Goal: Find specific page/section: Find specific page/section

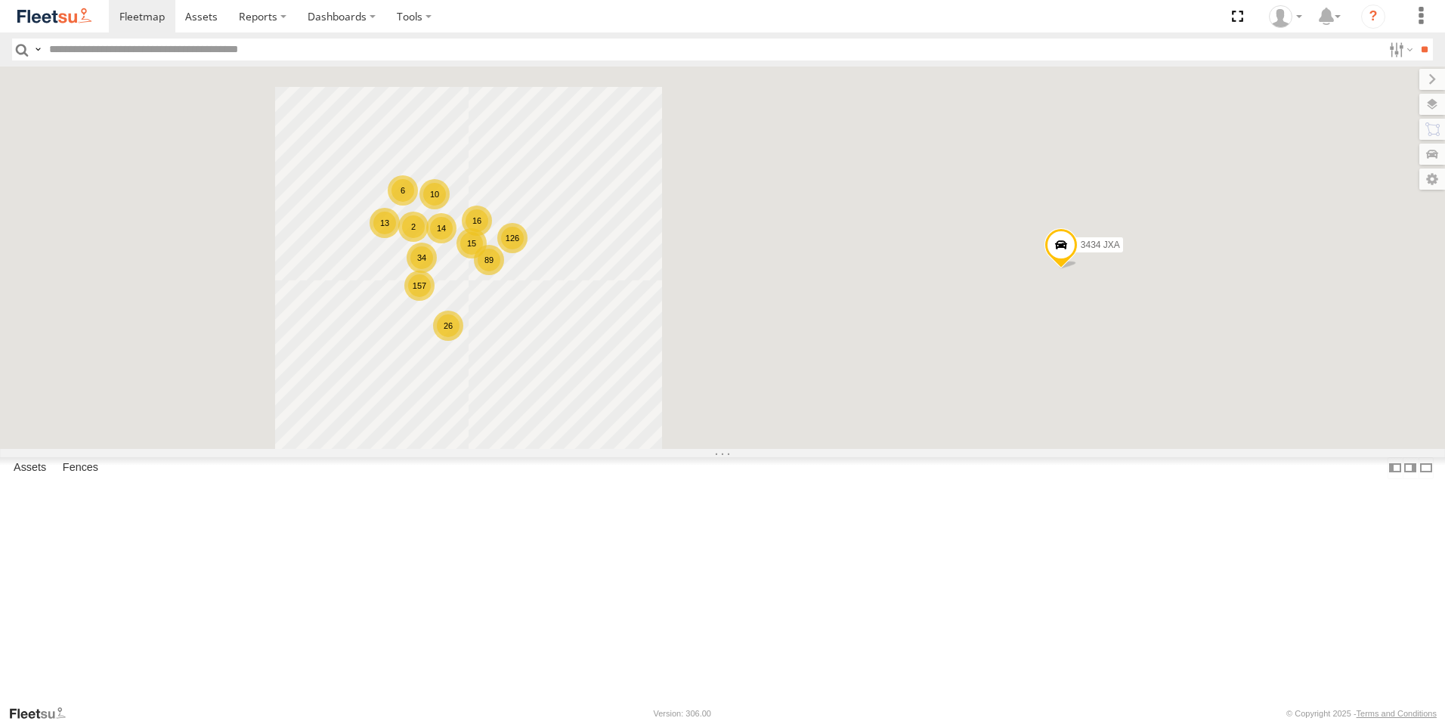
click at [91, 51] on input "text" at bounding box center [712, 50] width 1339 height 22
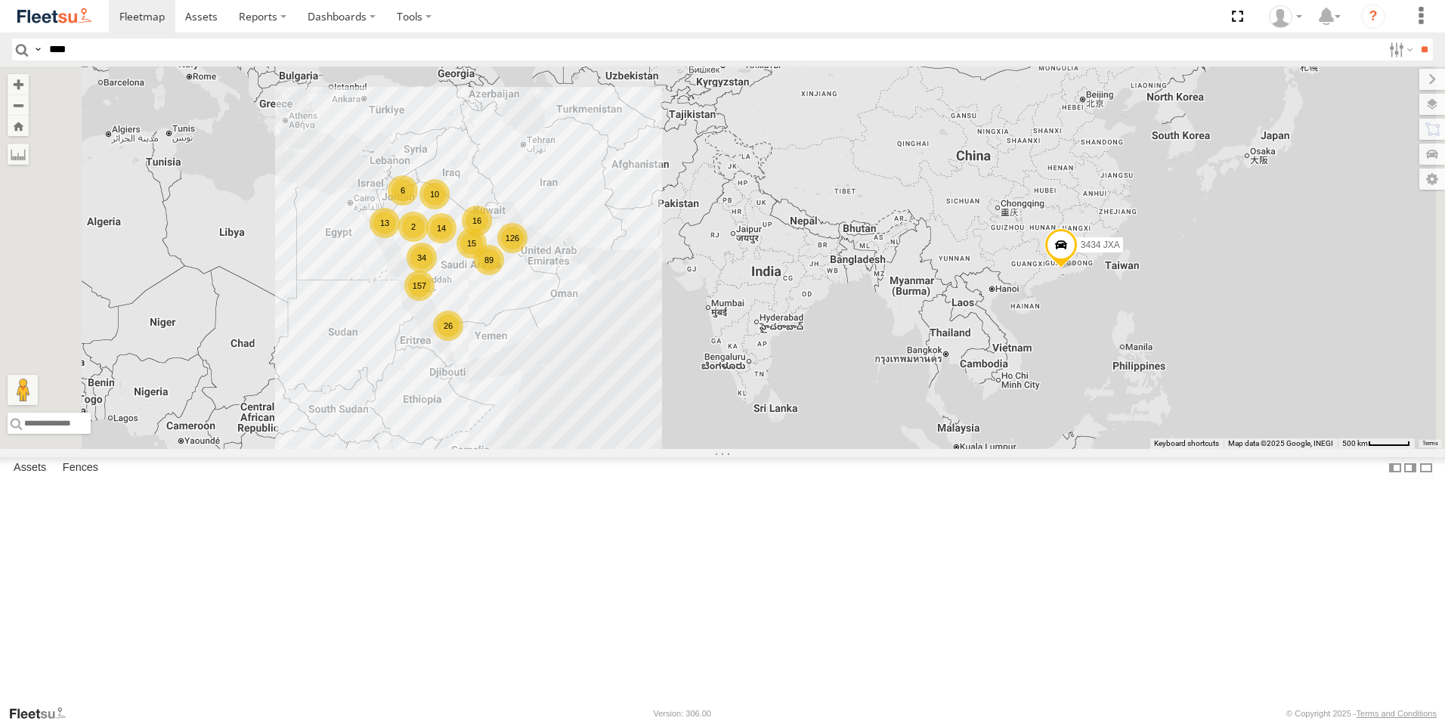
type input "****"
click at [1415, 39] on input "**" at bounding box center [1423, 50] width 17 height 22
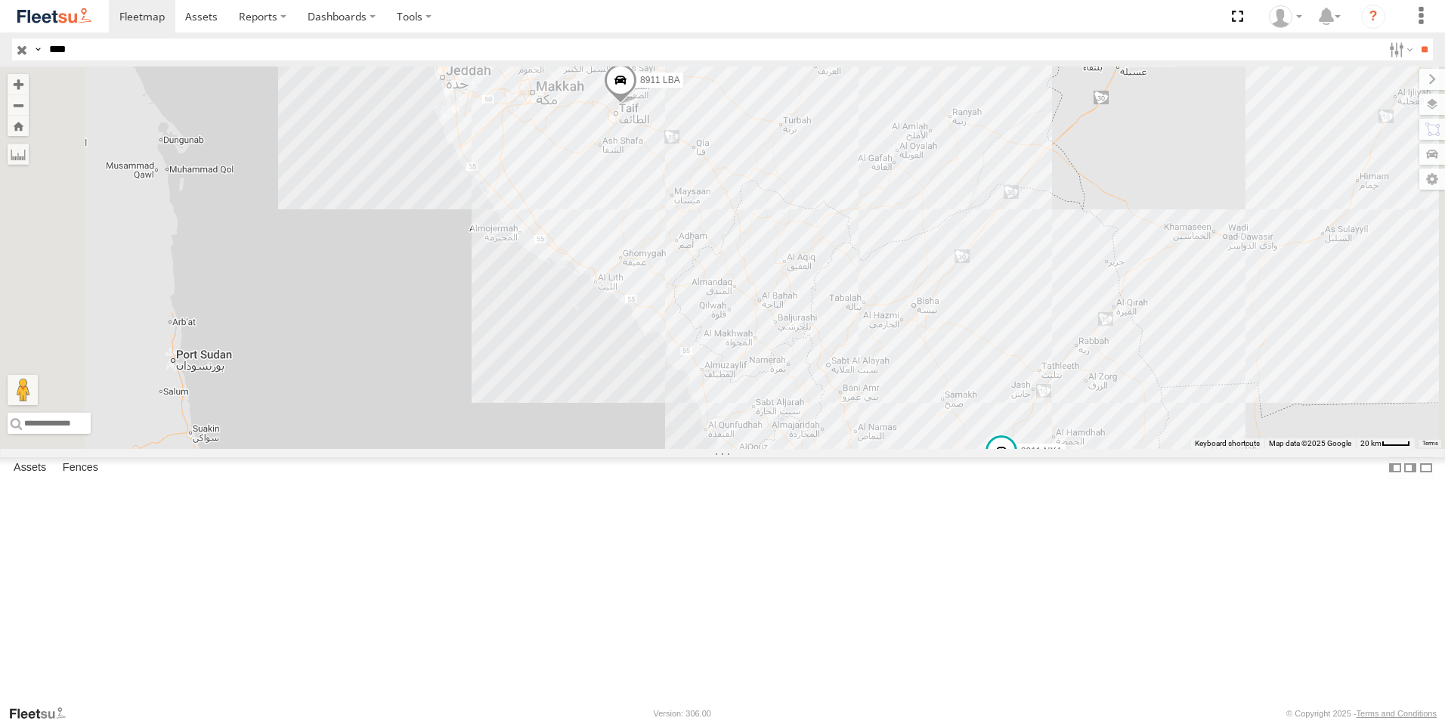
click at [0, 0] on span "Asset" at bounding box center [0, 0] width 0 height 0
click at [0, 0] on div "[PERSON_NAME] - Jeddah" at bounding box center [0, 0] width 0 height 0
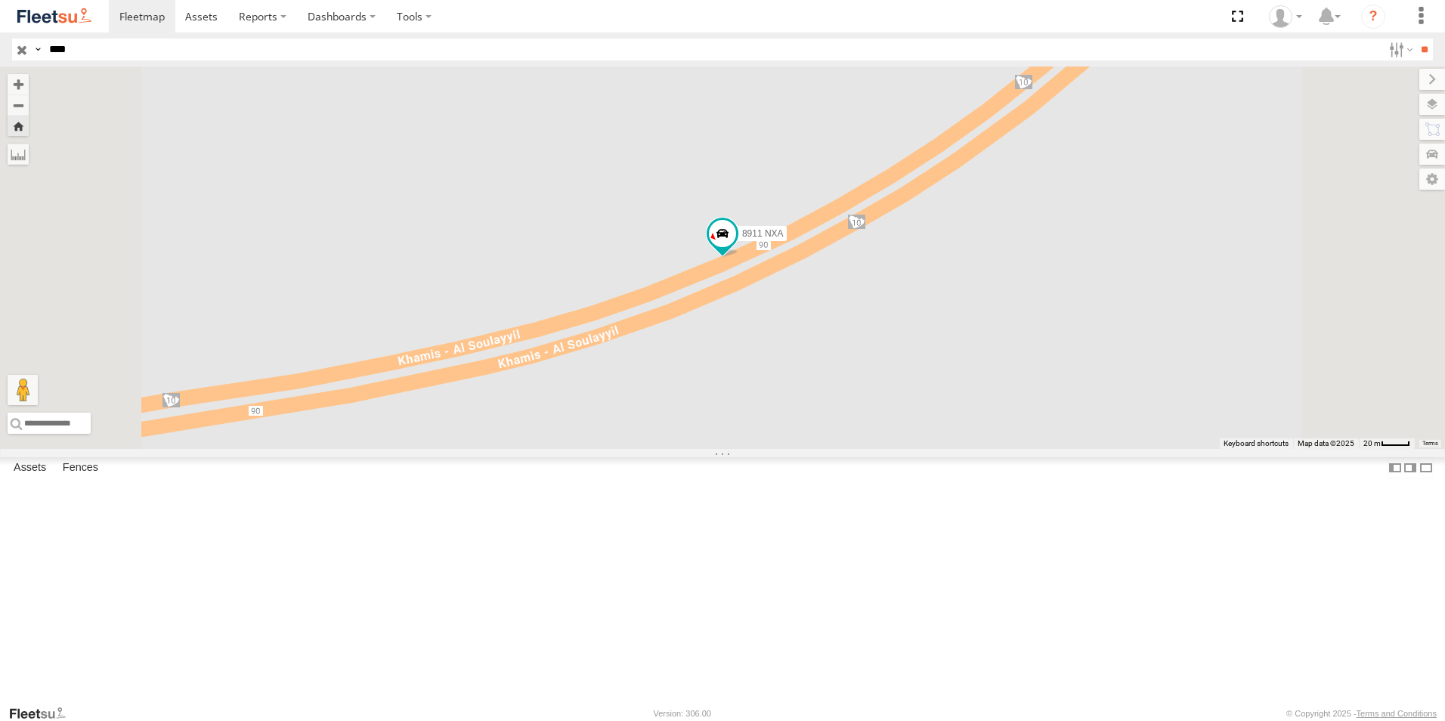
click at [0, 0] on div "[PERSON_NAME] - Jeddah" at bounding box center [0, 0] width 0 height 0
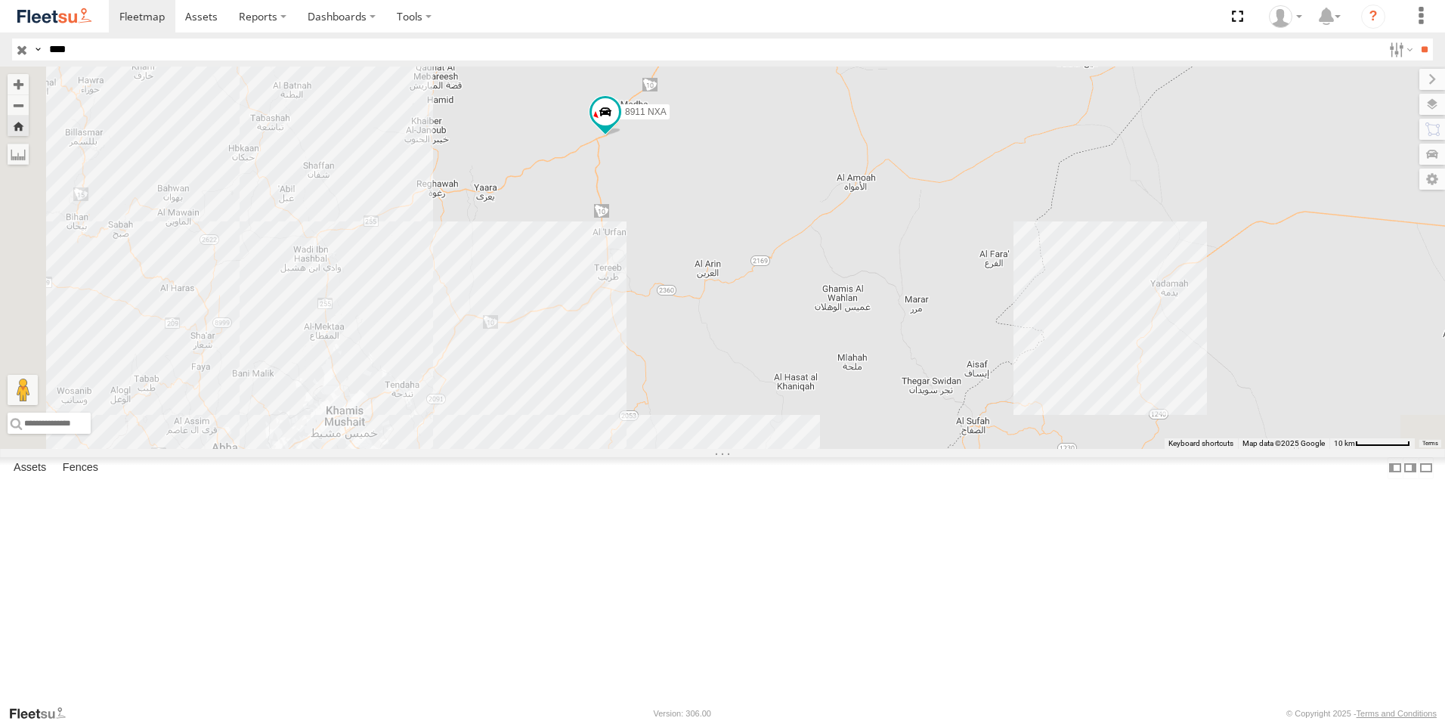
drag, startPoint x: 989, startPoint y: 311, endPoint x: 1004, endPoint y: 287, distance: 27.9
click at [1004, 287] on div "8911 NXA" at bounding box center [722, 258] width 1445 height 382
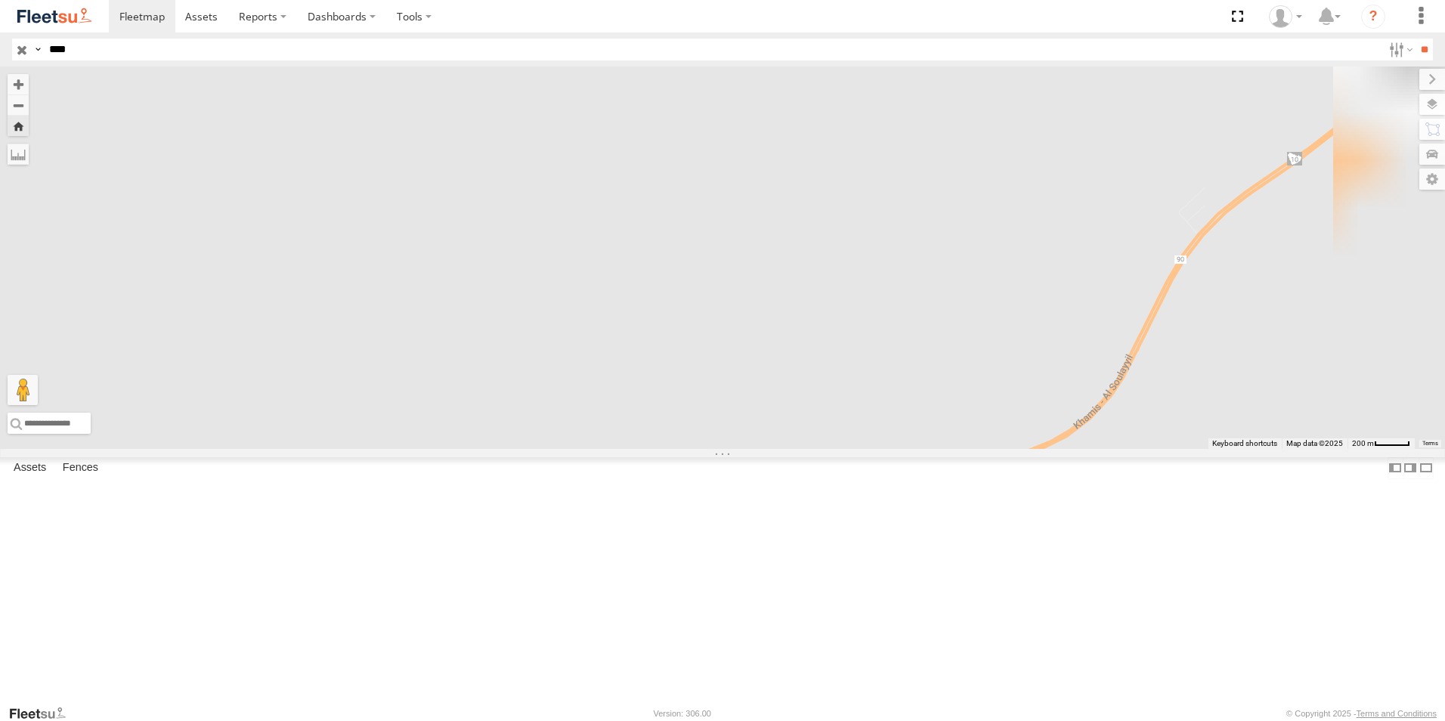
drag, startPoint x: 91, startPoint y: 185, endPoint x: 221, endPoint y: 237, distance: 139.1
click at [0, 0] on div "[PERSON_NAME] - Jeddah" at bounding box center [0, 0] width 0 height 0
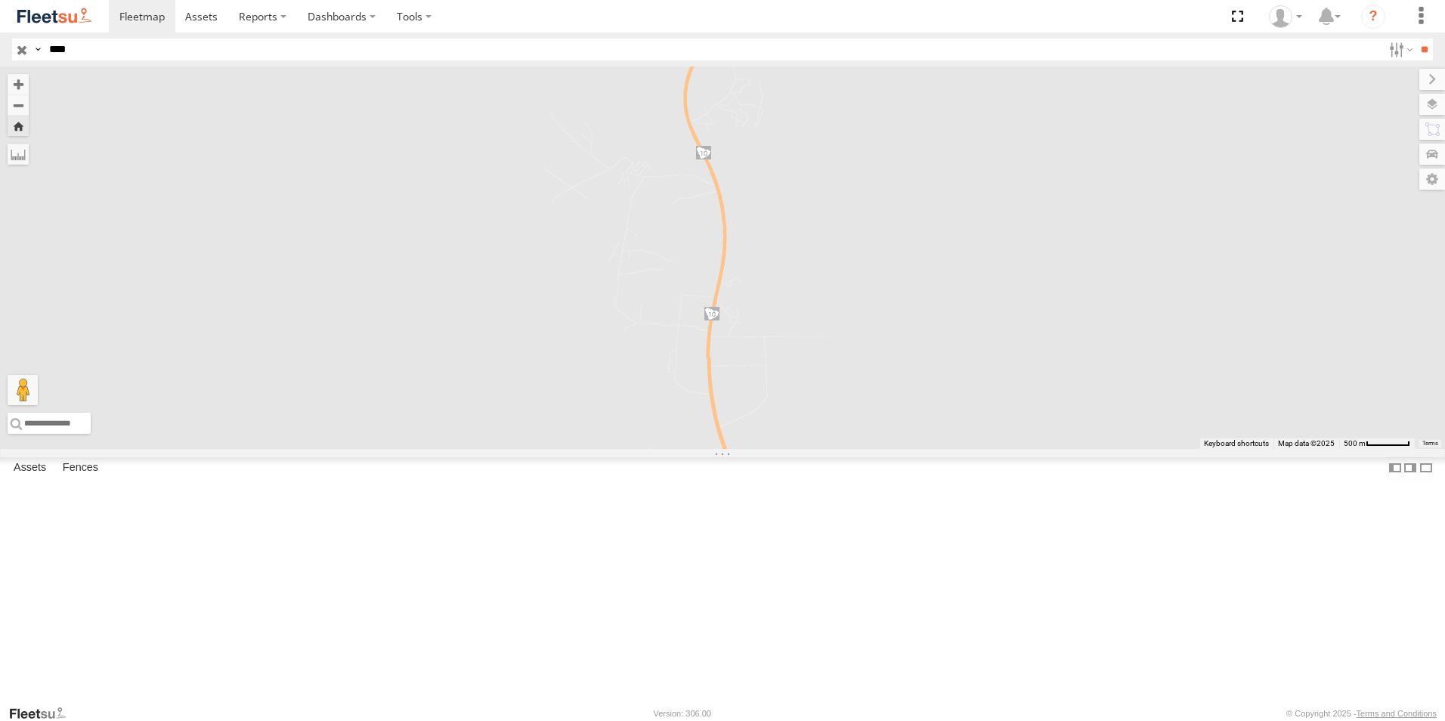
click at [0, 0] on div "8911 NXA" at bounding box center [0, 0] width 0 height 0
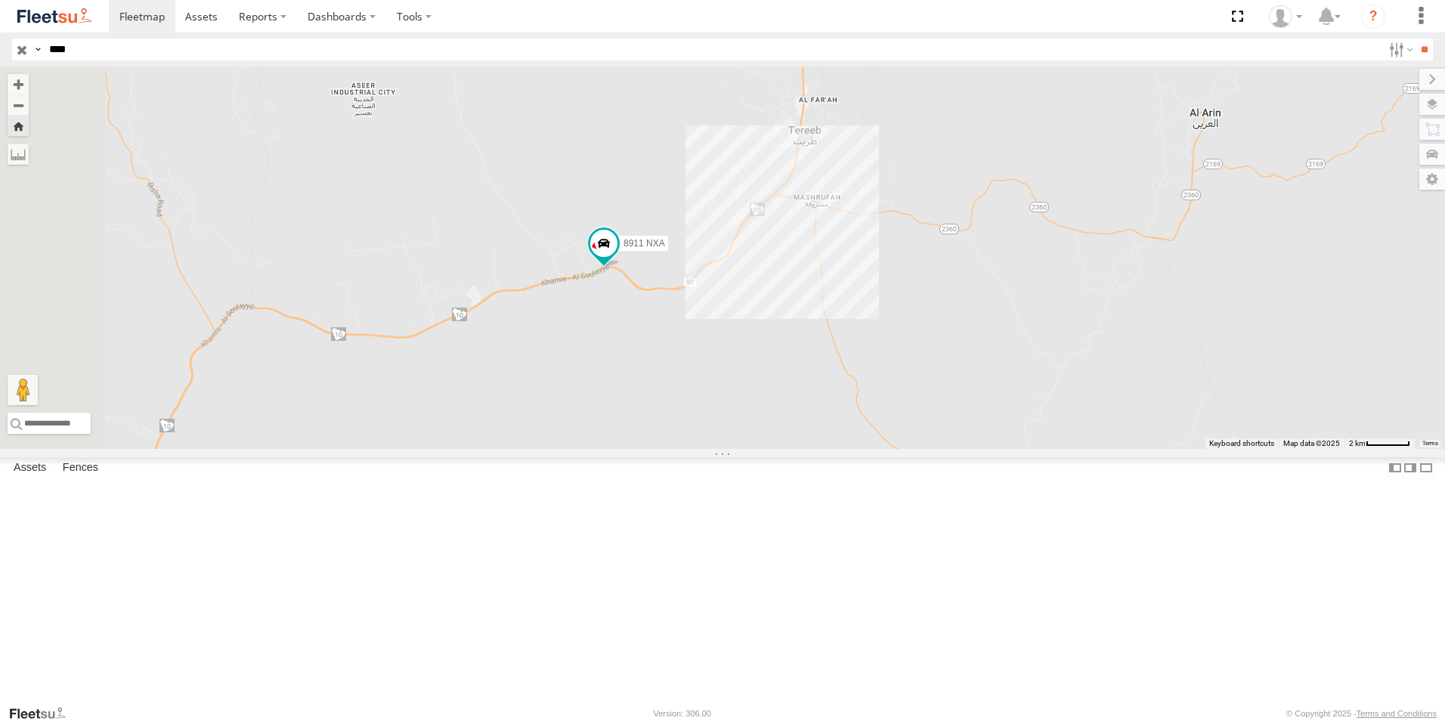
drag, startPoint x: 515, startPoint y: 344, endPoint x: 674, endPoint y: 354, distance: 159.8
click at [674, 354] on div "8911 NXA" at bounding box center [722, 258] width 1445 height 382
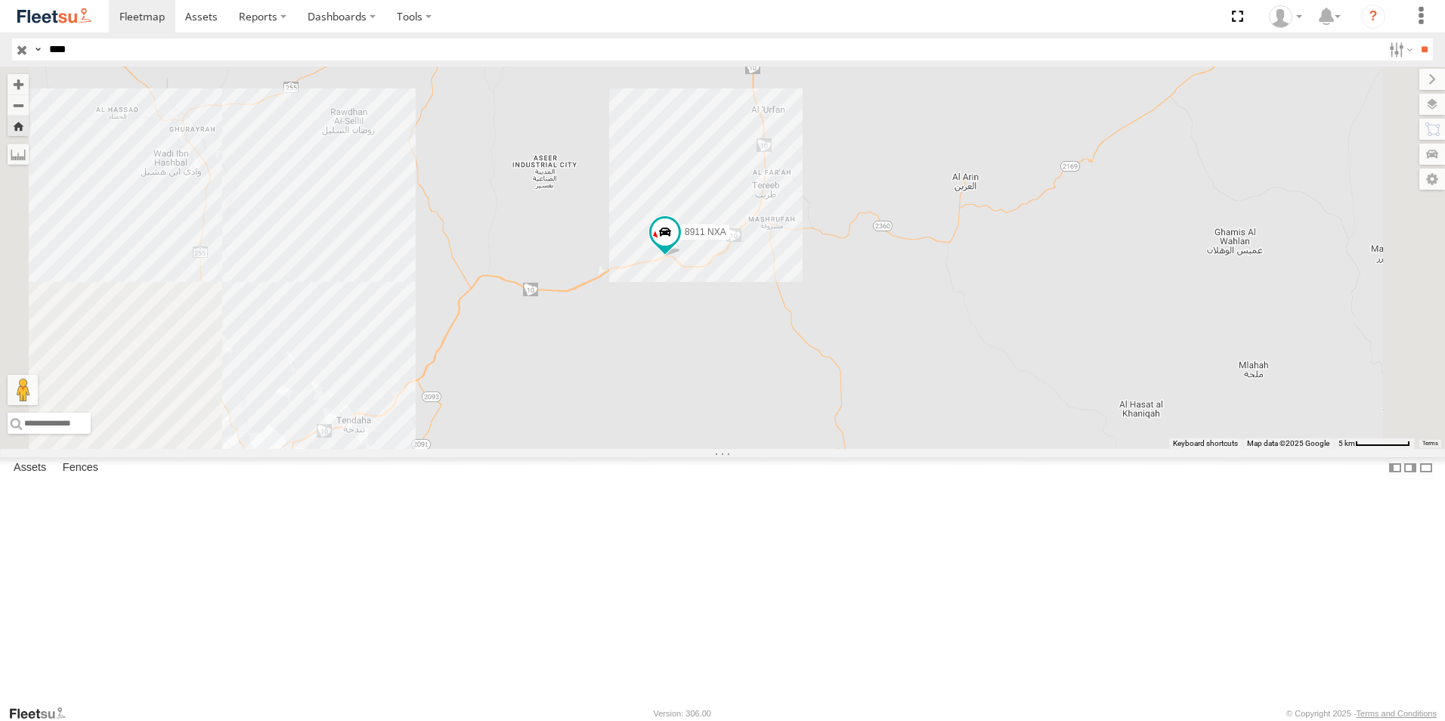
drag, startPoint x: 565, startPoint y: 369, endPoint x: 692, endPoint y: 378, distance: 127.3
click at [692, 378] on div "8911 NXA" at bounding box center [722, 258] width 1445 height 382
click at [680, 330] on div "8911 NXA" at bounding box center [722, 258] width 1445 height 382
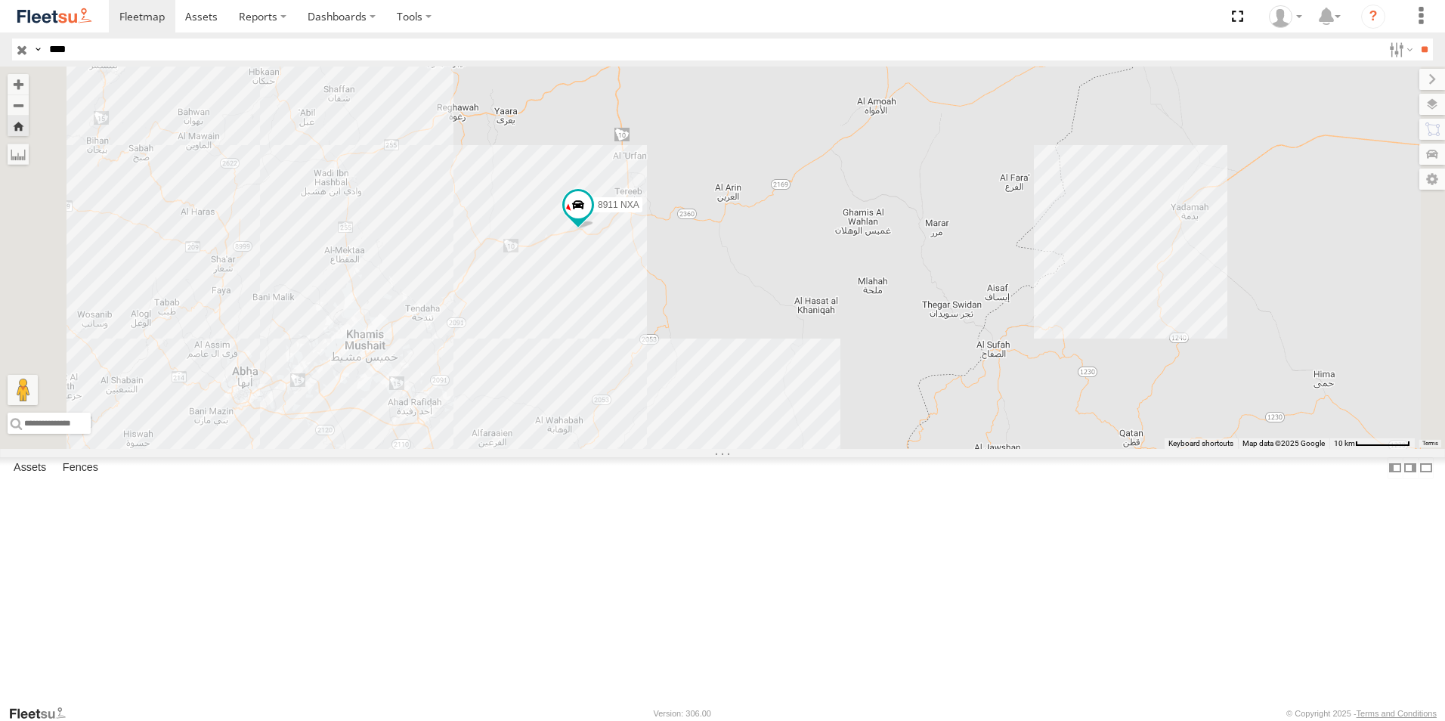
click at [0, 0] on div "8911 ESA" at bounding box center [0, 0] width 0 height 0
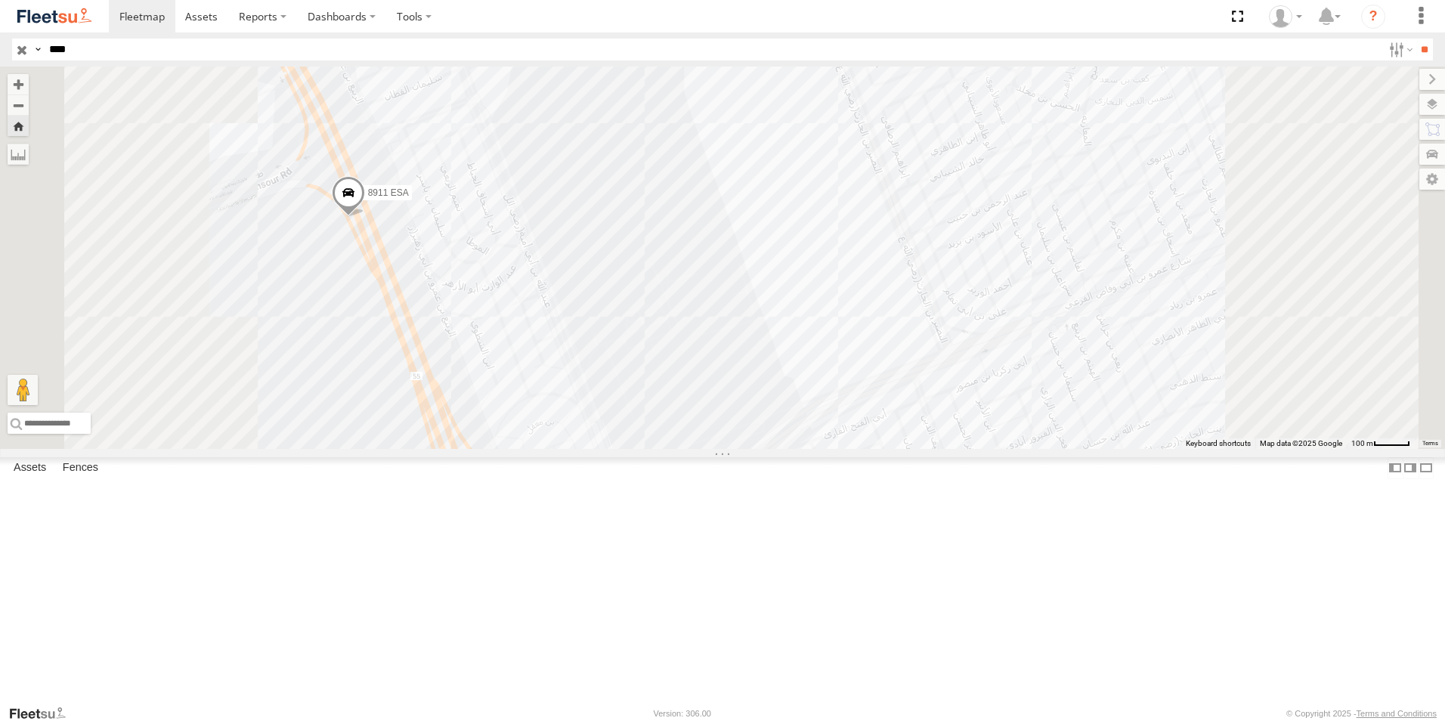
drag, startPoint x: 83, startPoint y: 53, endPoint x: 70, endPoint y: 37, distance: 20.4
click at [0, 50] on html at bounding box center [722, 360] width 1445 height 721
